Goal: Find specific page/section: Find specific page/section

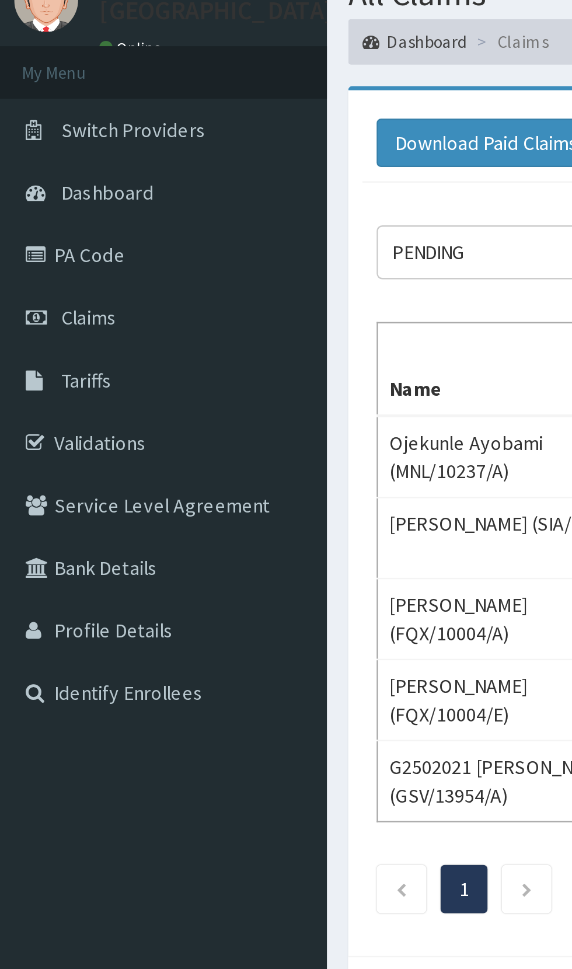
click at [37, 153] on link "PA Code" at bounding box center [67, 153] width 134 height 26
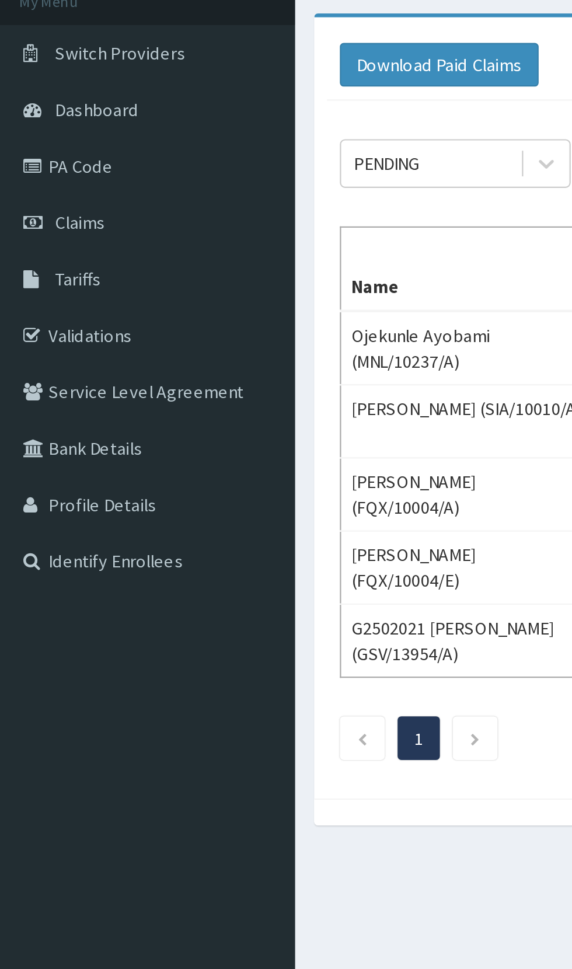
click at [40, 153] on link "PA Code" at bounding box center [67, 153] width 134 height 26
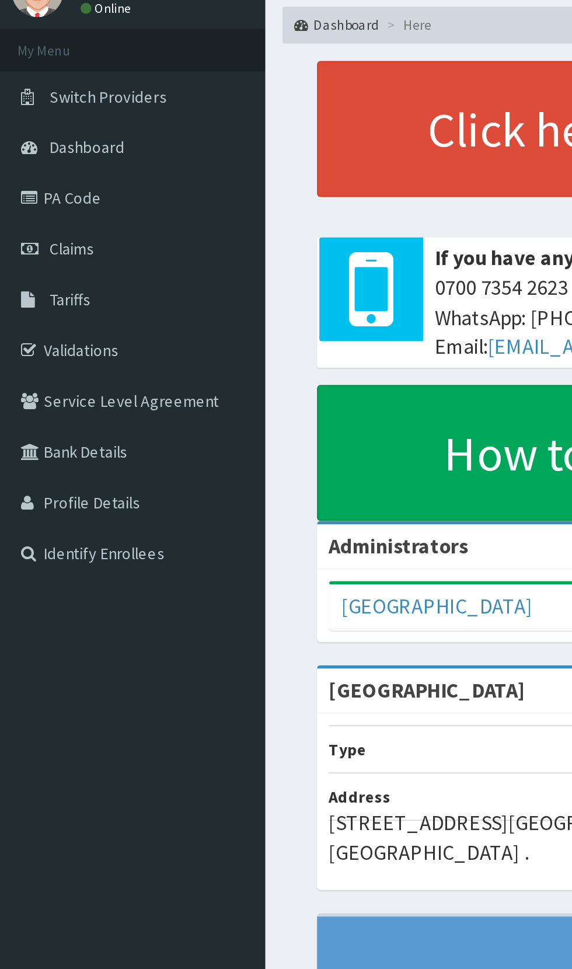
click at [32, 151] on link "PA Code" at bounding box center [67, 153] width 134 height 26
